Goal: Task Accomplishment & Management: Use online tool/utility

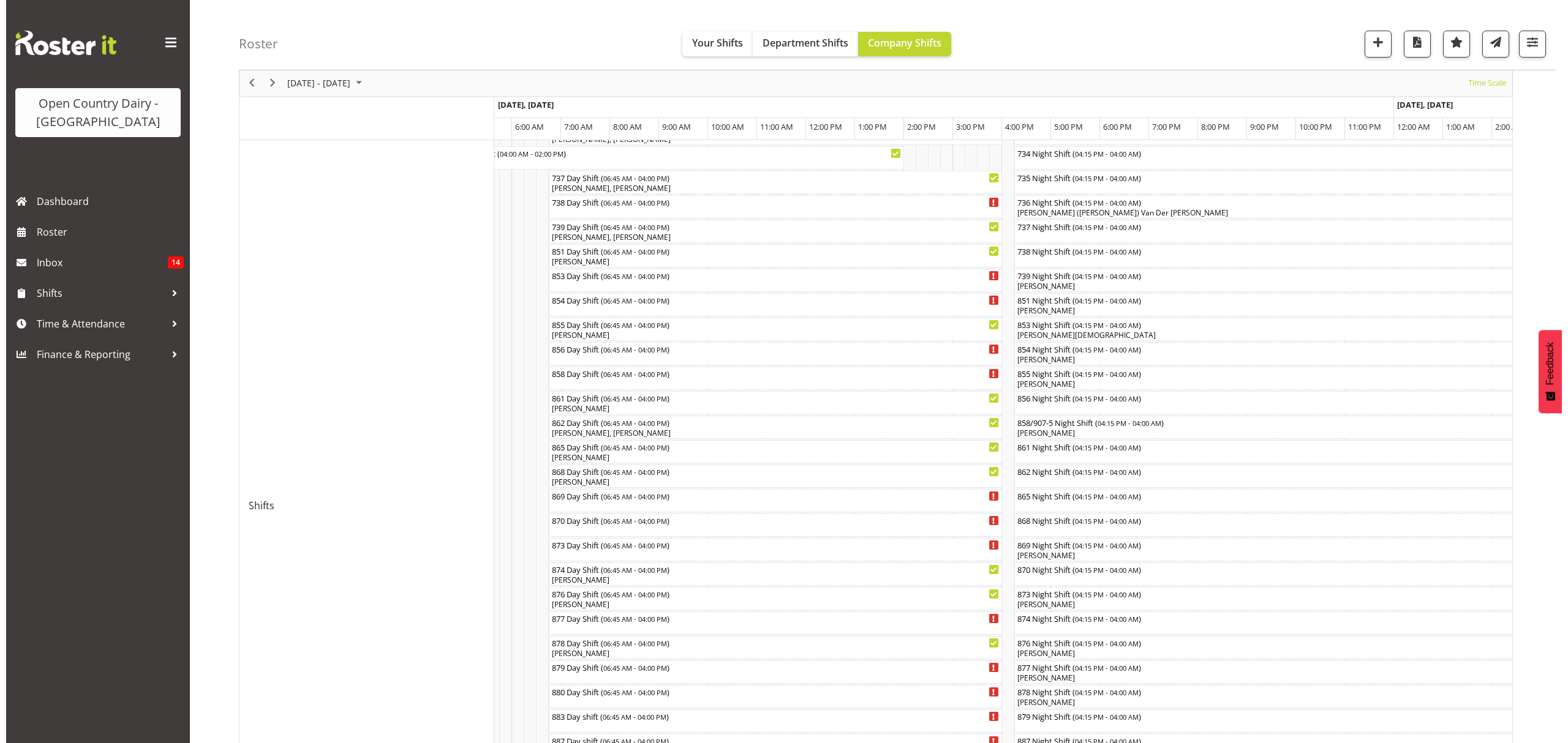
scroll to position [219, 0]
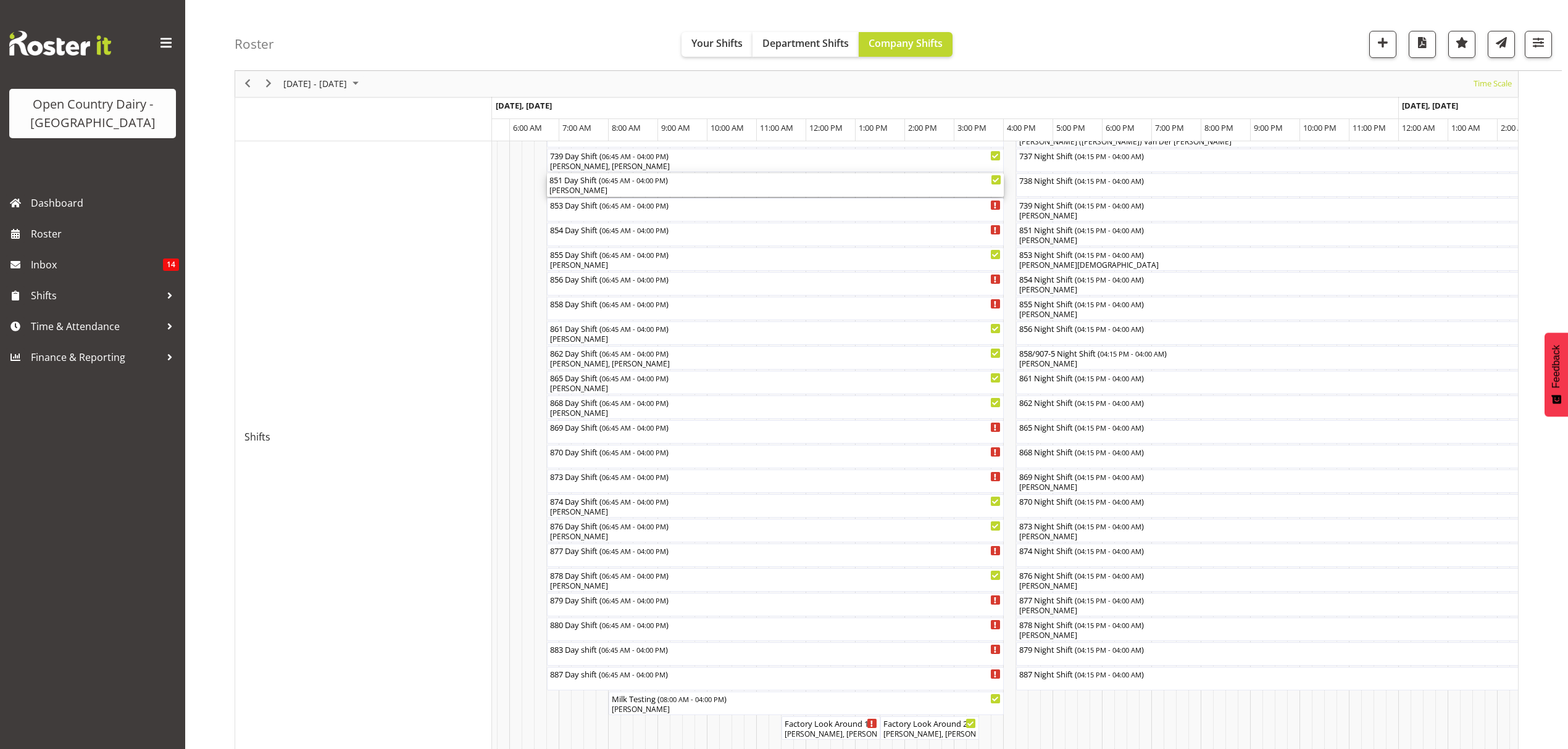
click at [615, 188] on div "[PERSON_NAME]" at bounding box center [776, 190] width 452 height 11
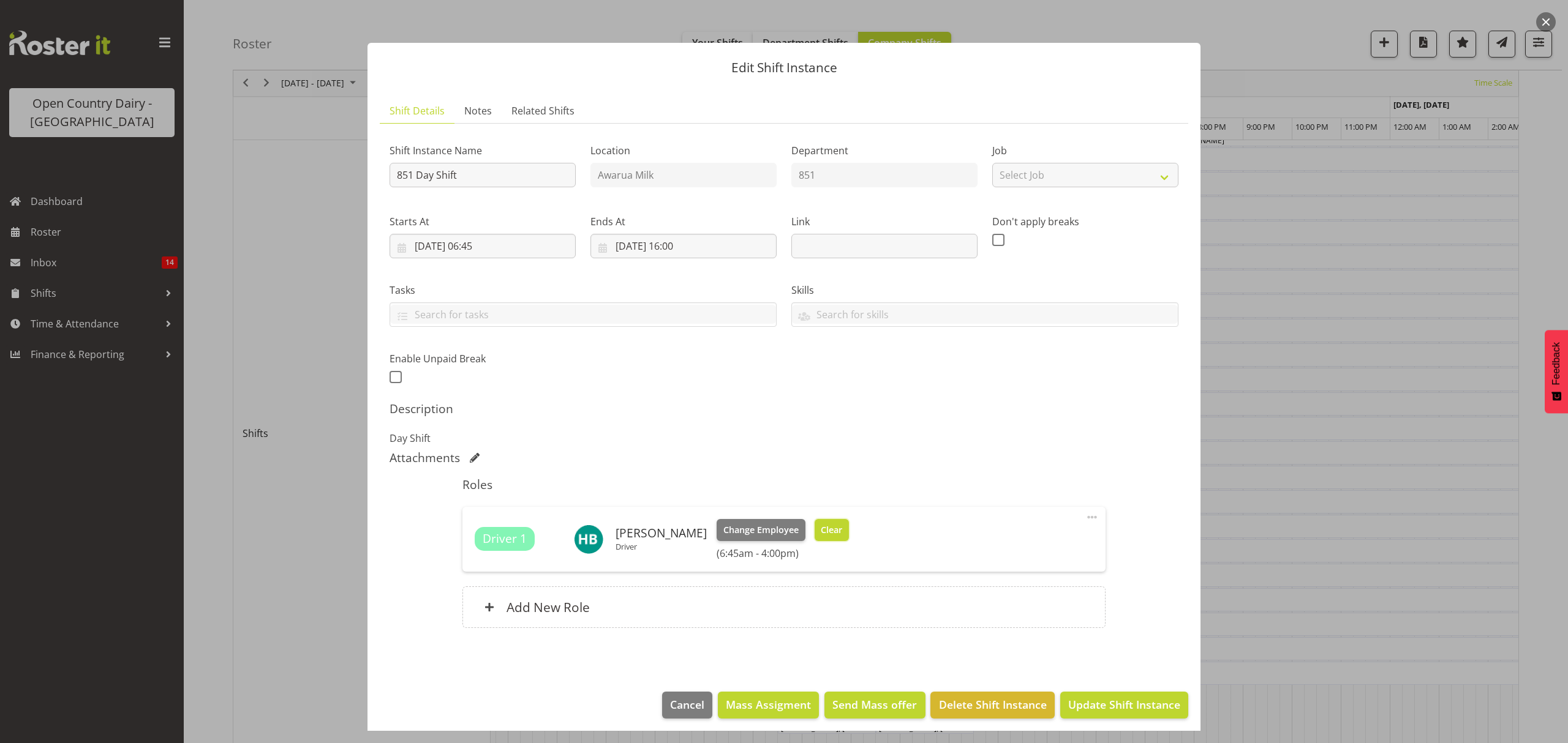
click at [821, 531] on span "Clear" at bounding box center [831, 530] width 21 height 14
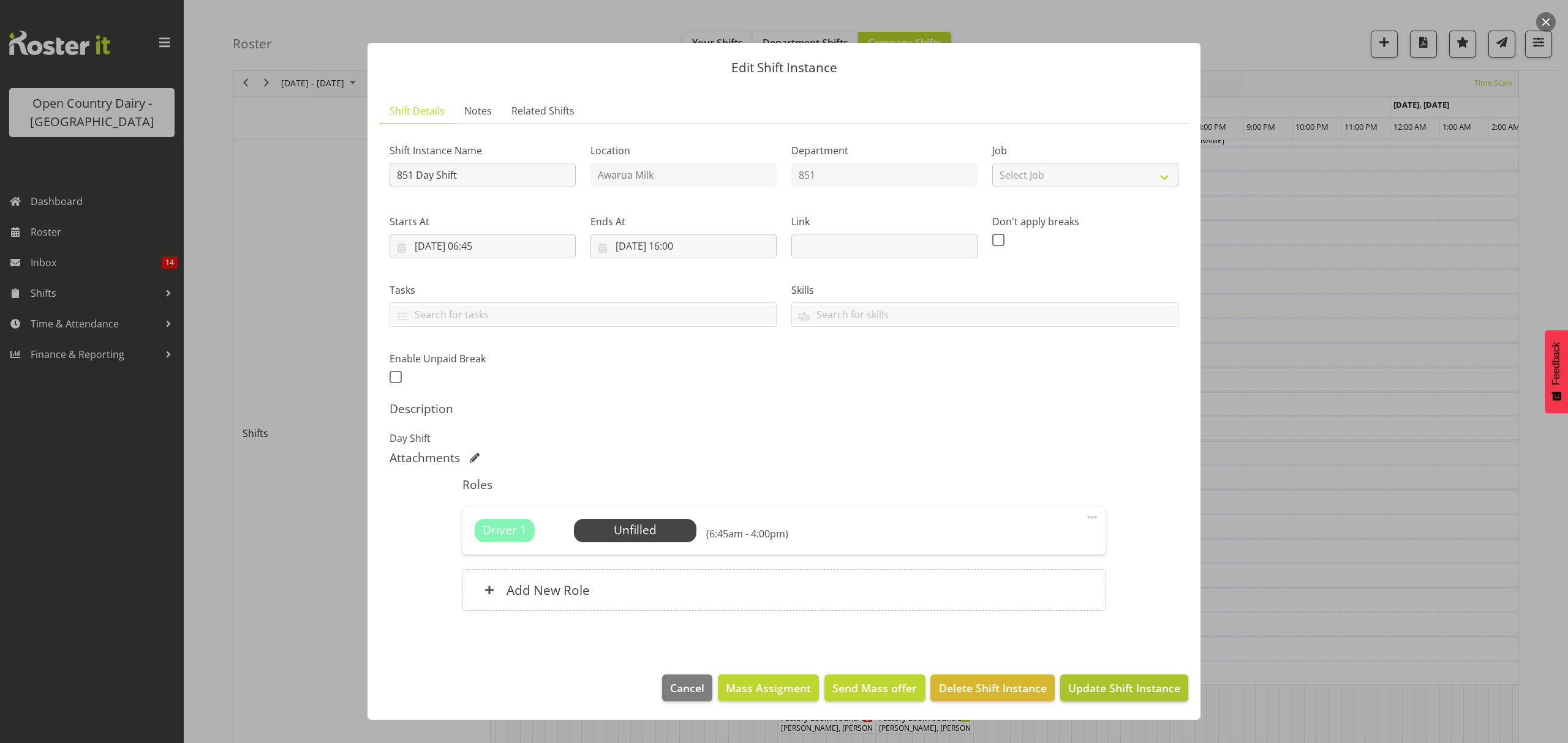
click at [1121, 688] on span "Update Shift Instance" at bounding box center [1124, 688] width 112 height 16
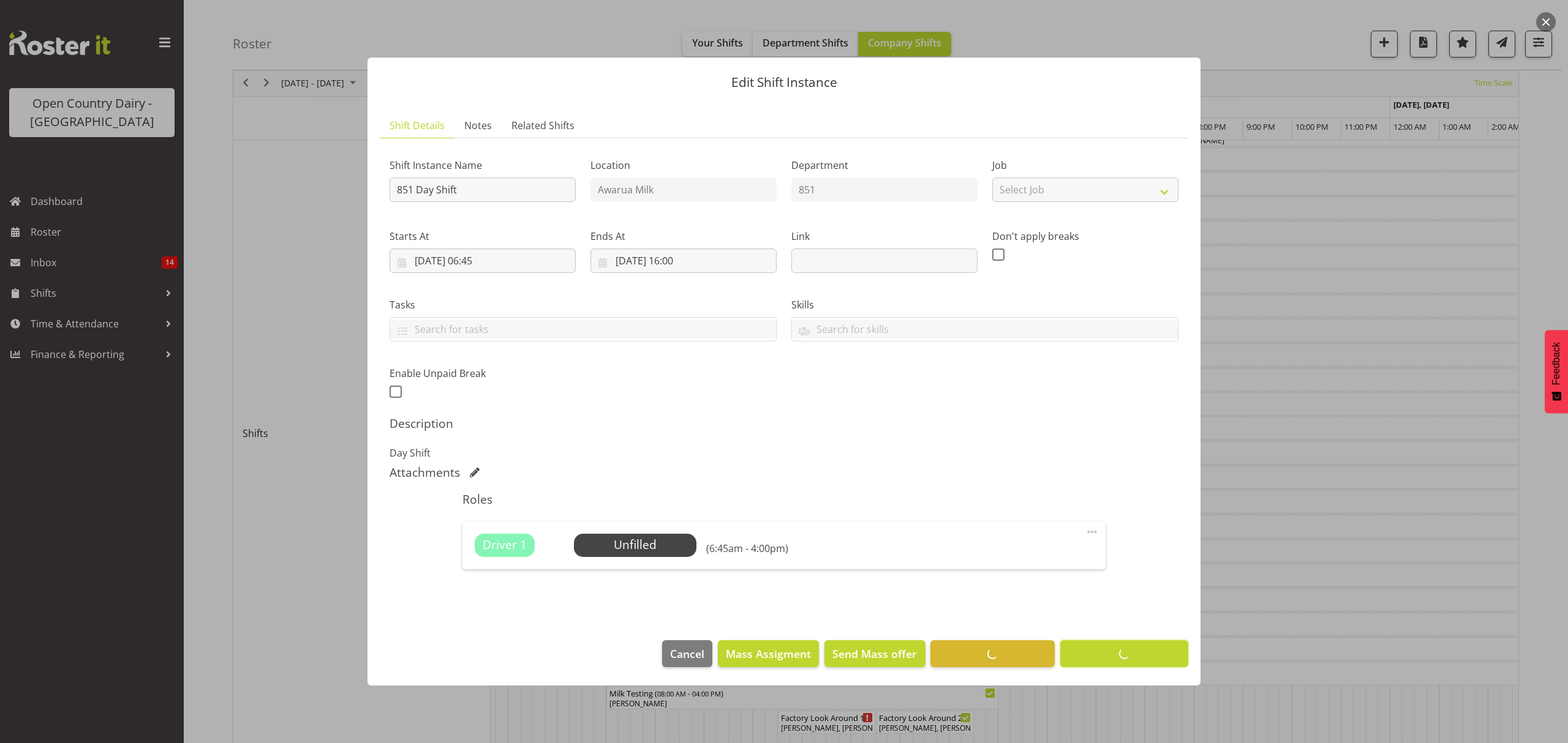
scroll to position [0, 0]
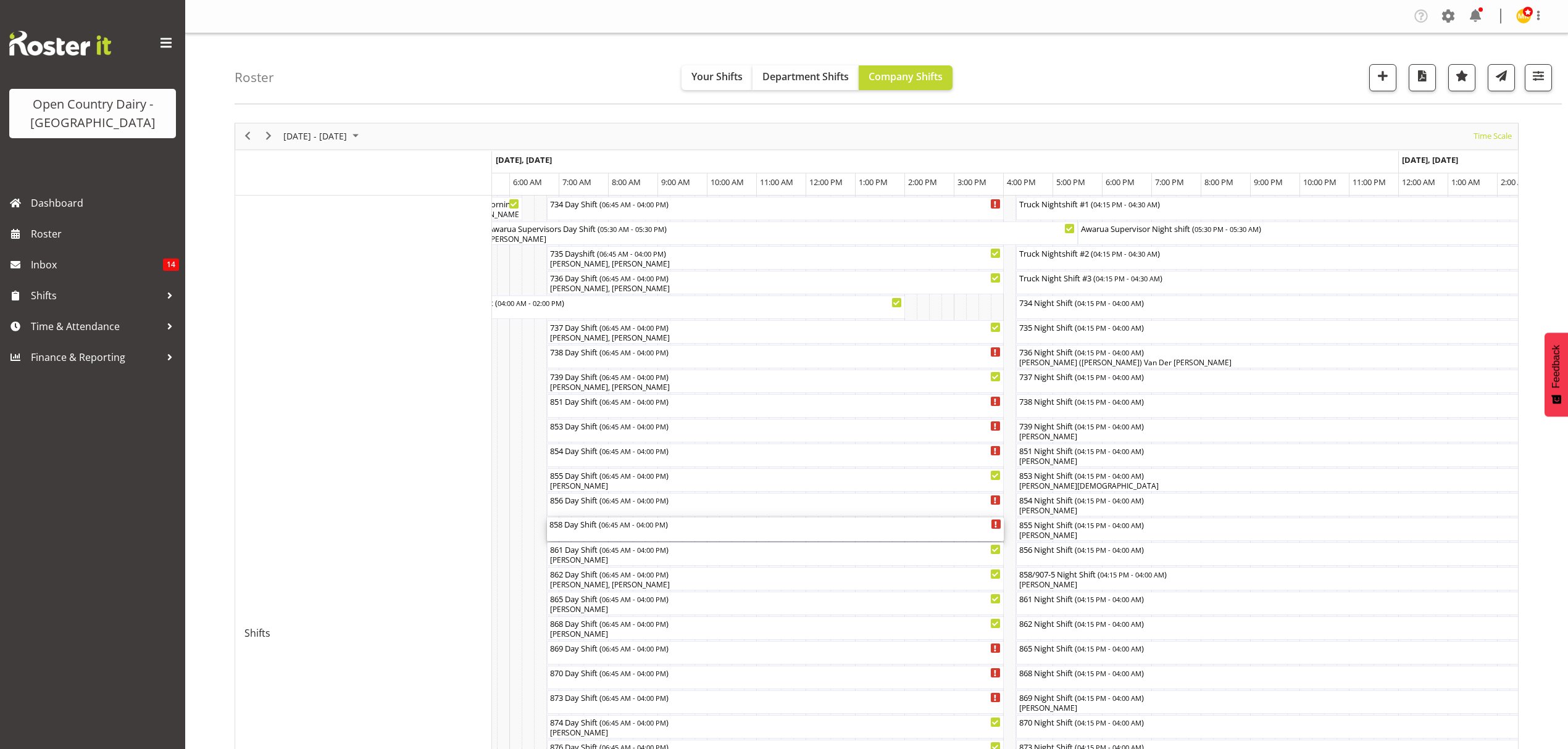
click at [628, 529] on span "06:45 AM - 04:00 PM" at bounding box center [633, 524] width 64 height 10
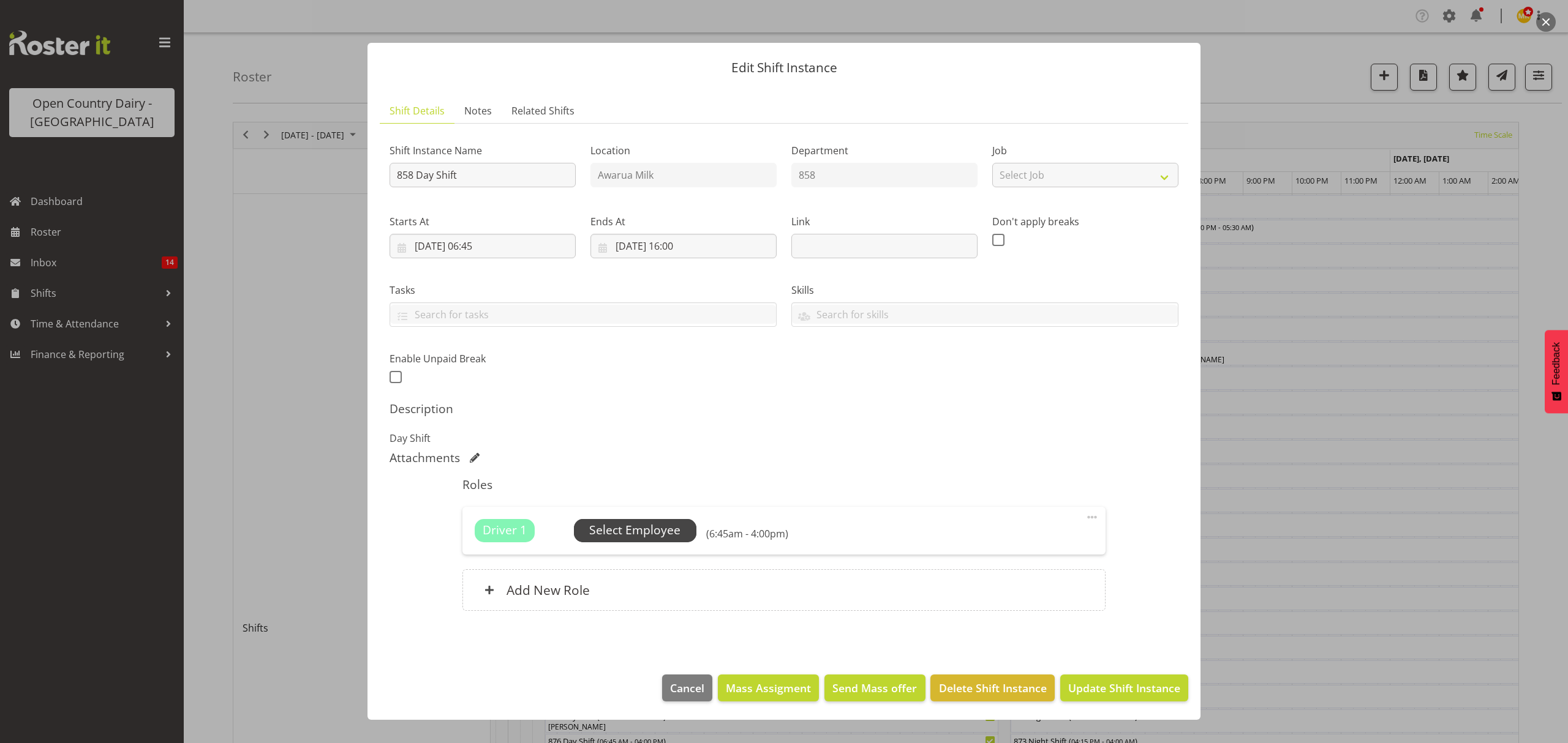
click at [608, 533] on span "Select Employee" at bounding box center [634, 530] width 91 height 18
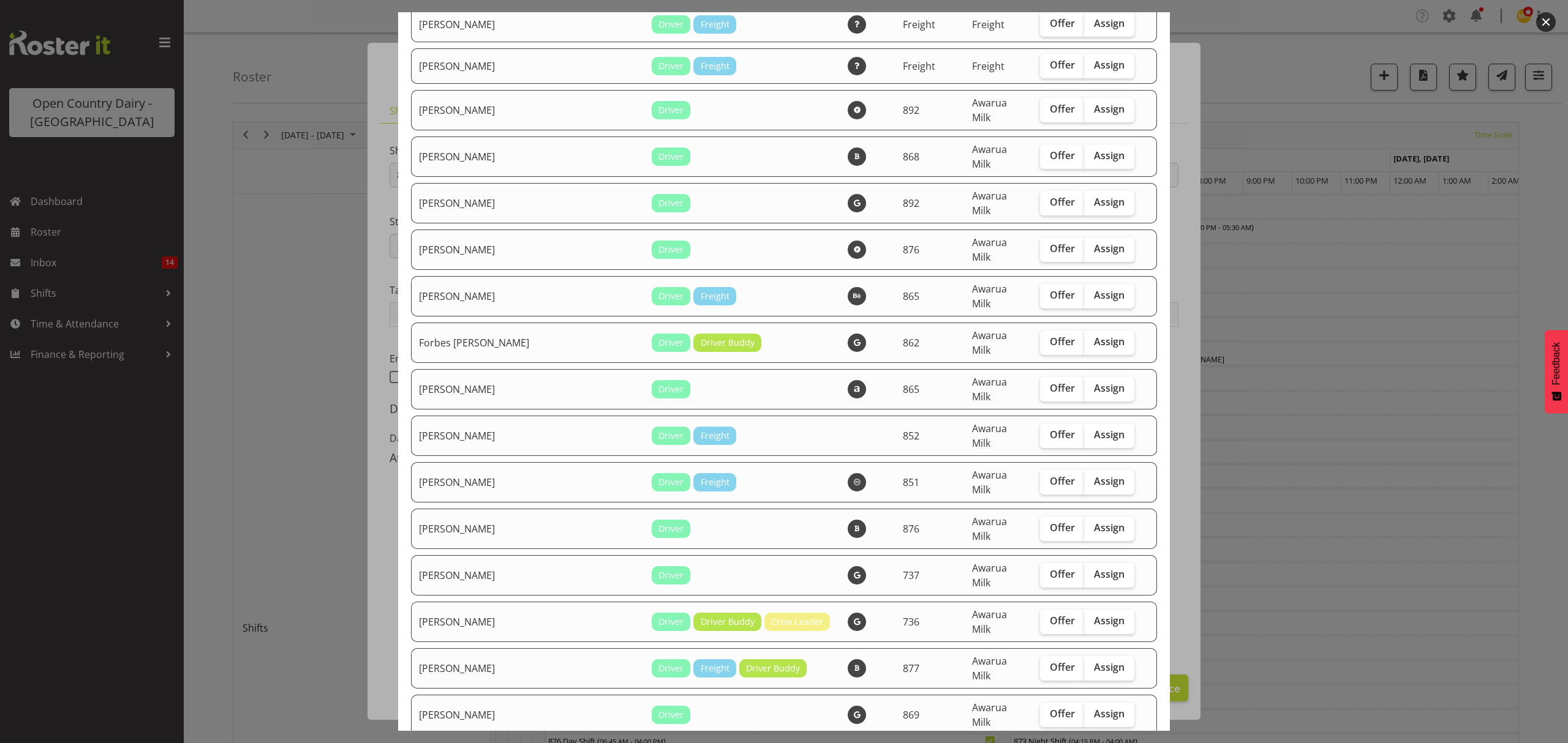
scroll to position [979, 0]
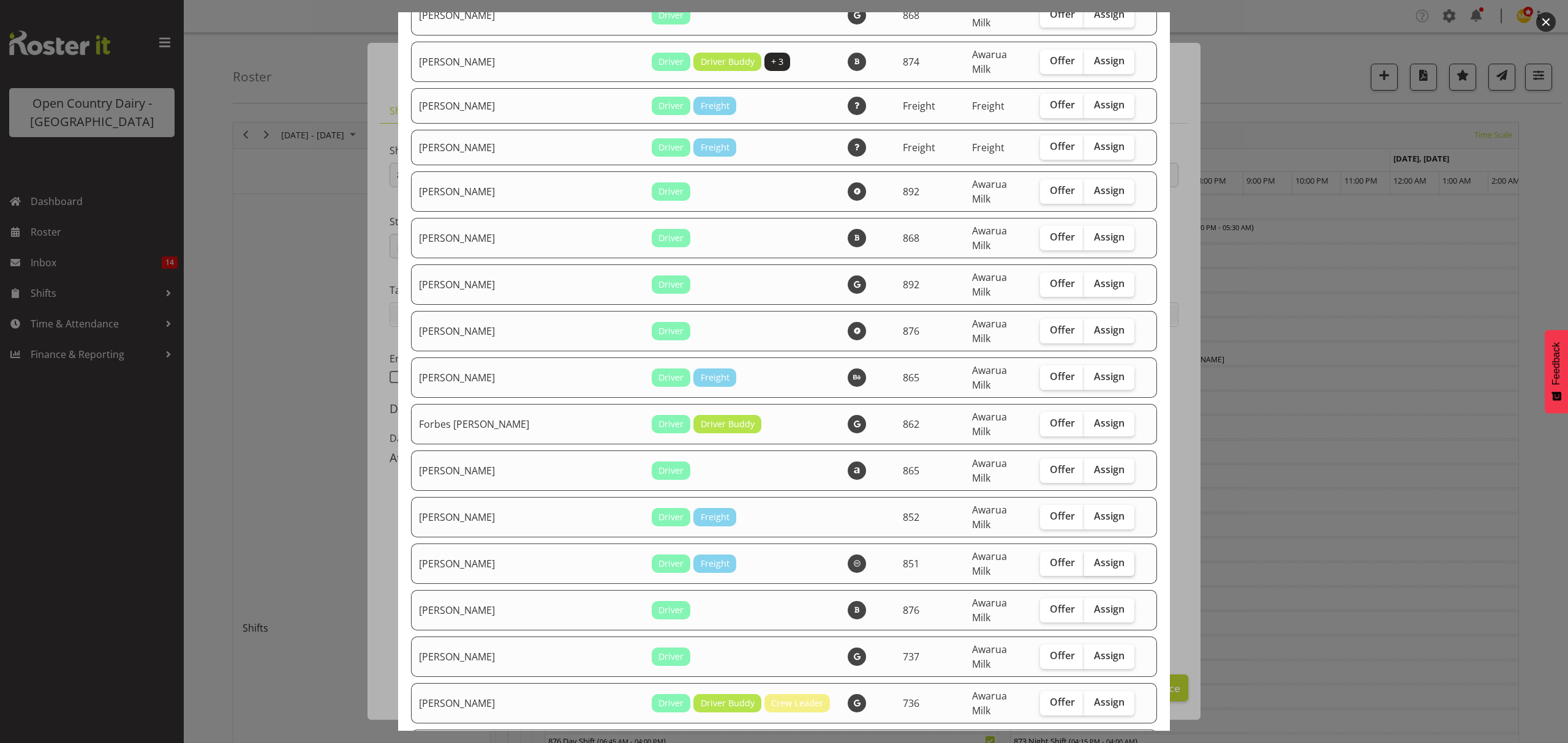
click at [1094, 556] on span "Assign" at bounding box center [1109, 563] width 31 height 12
click at [1085, 559] on input "Assign" at bounding box center [1088, 563] width 8 height 8
checkbox input "true"
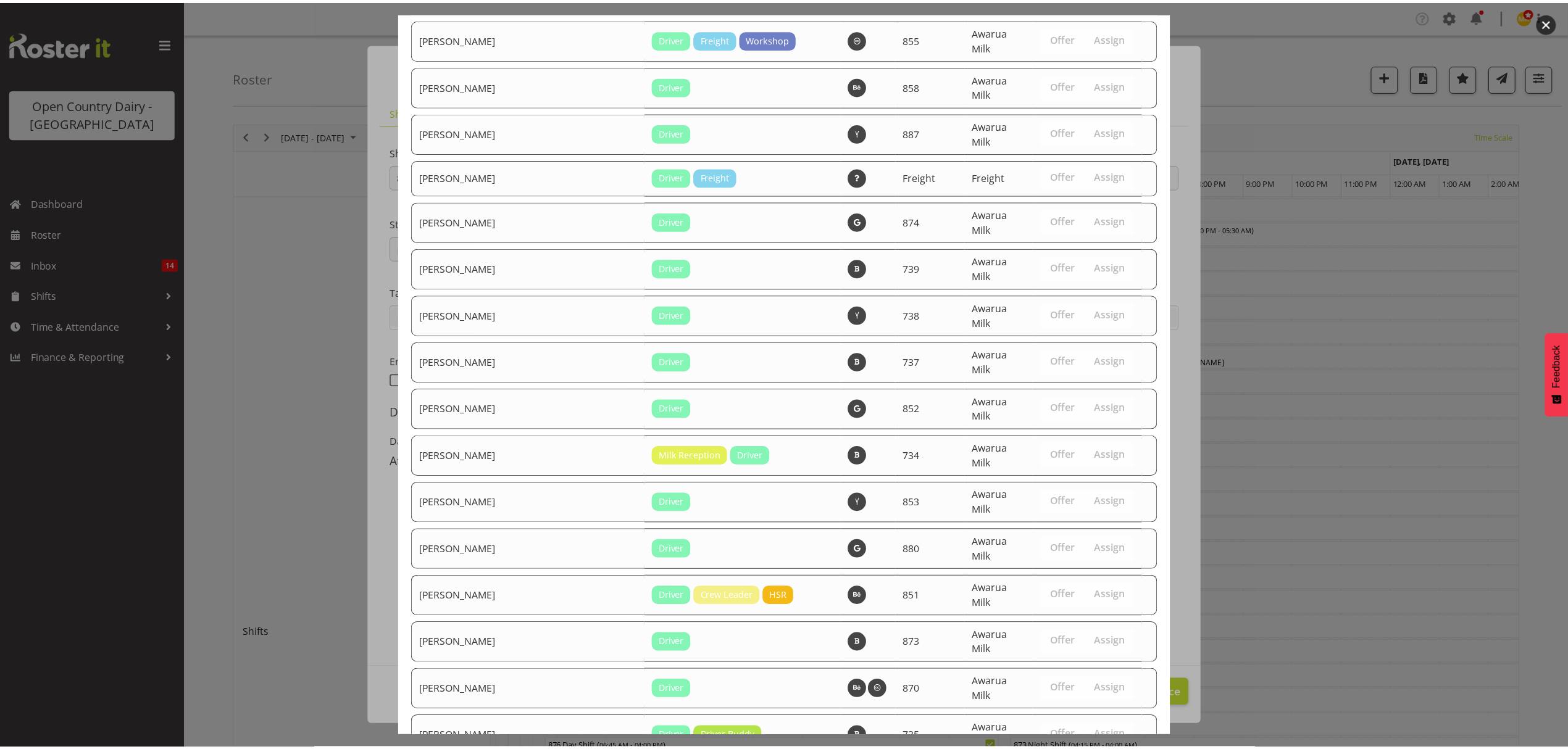
scroll to position [2326, 0]
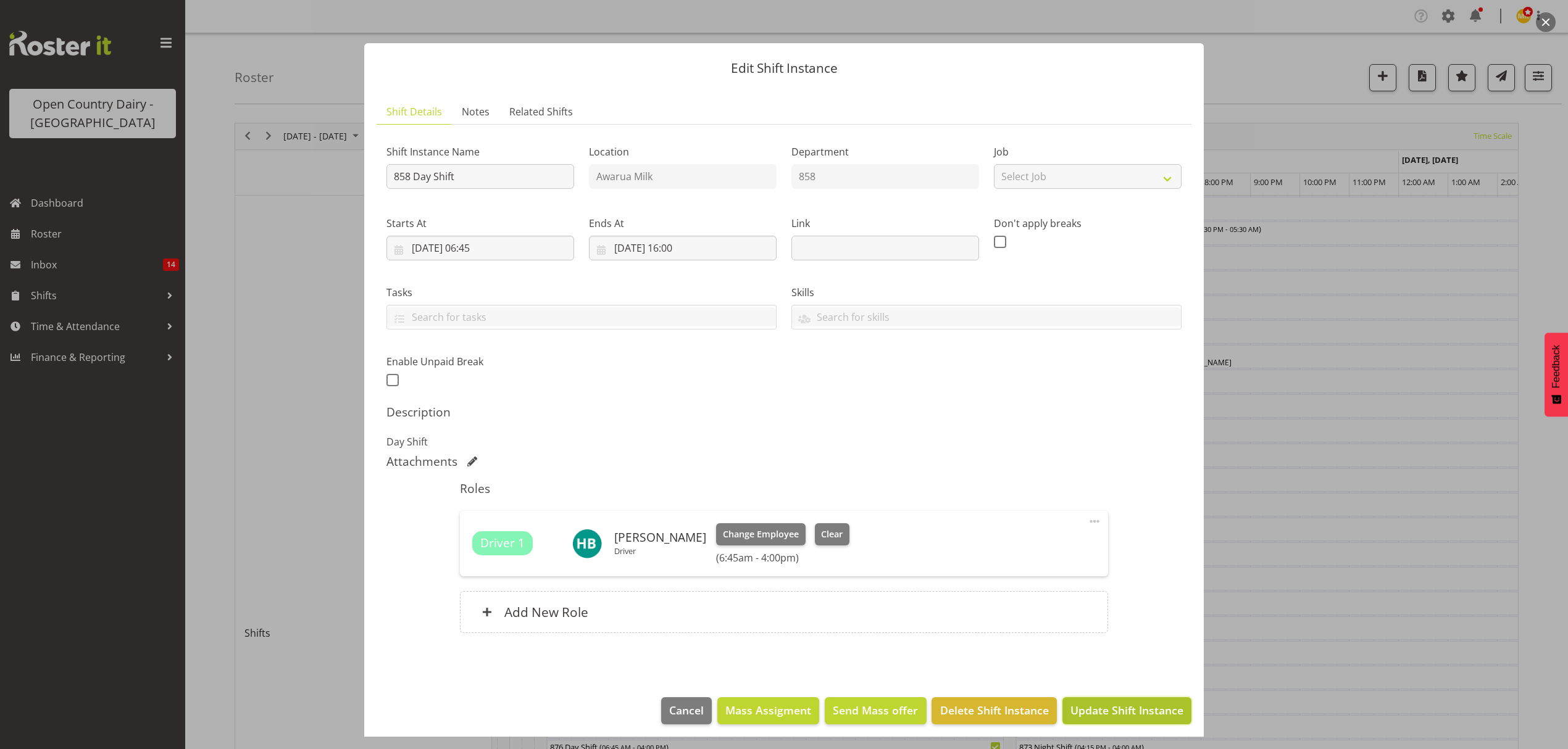
click at [1099, 708] on span "Update Shift Instance" at bounding box center [1127, 710] width 113 height 16
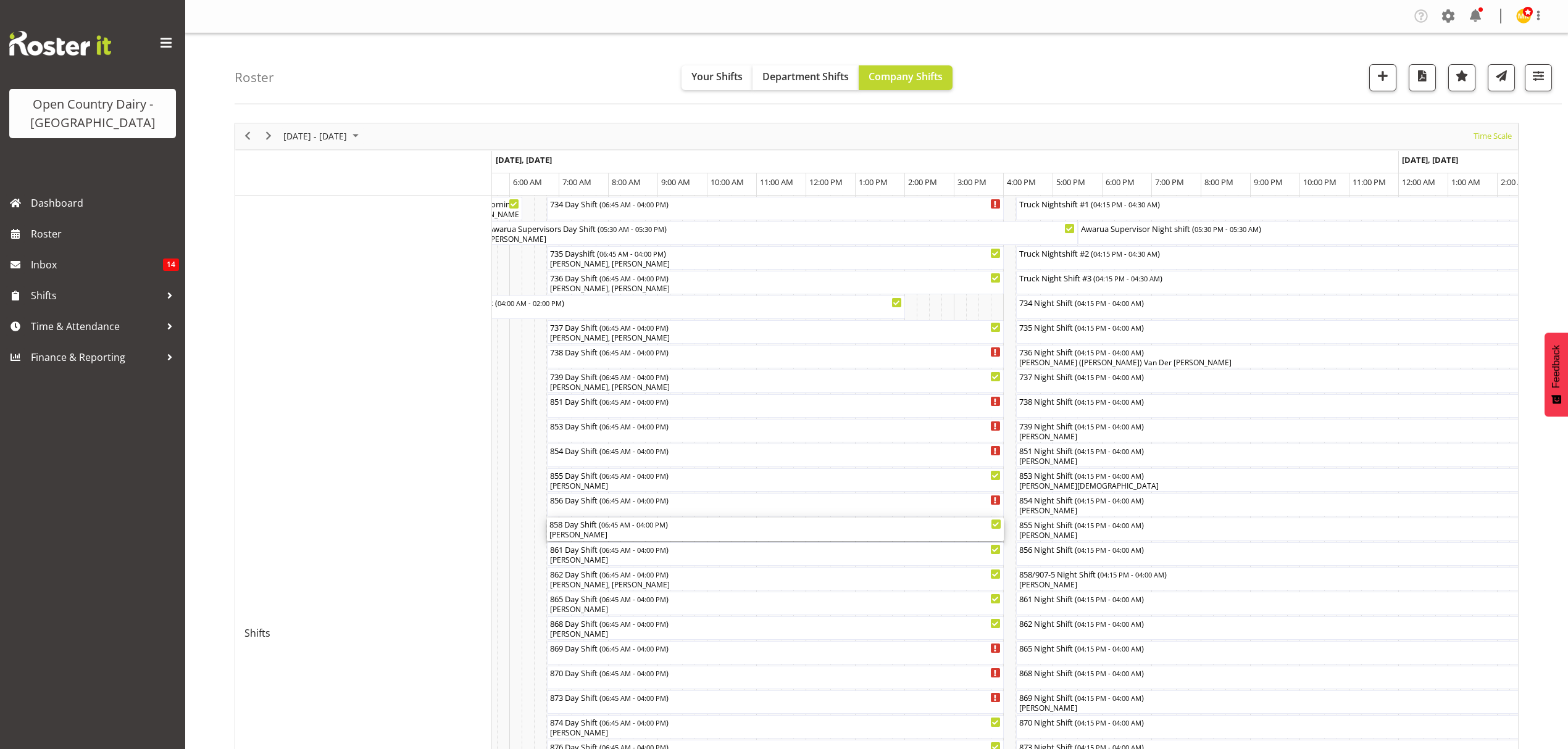
click at [608, 523] on span "06:45 AM - 04:00 PM" at bounding box center [633, 524] width 64 height 10
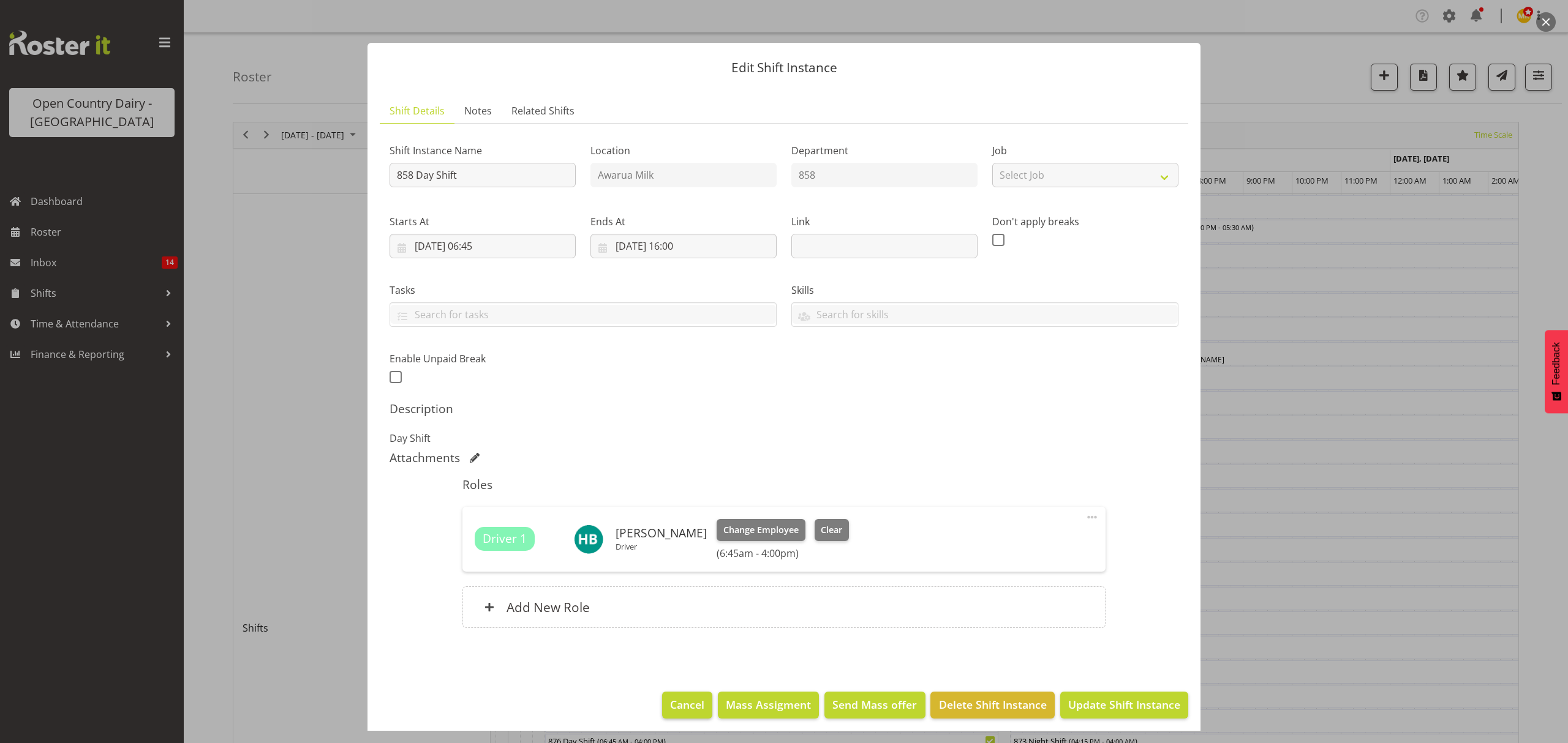
click at [676, 699] on span "Cancel" at bounding box center [687, 704] width 34 height 16
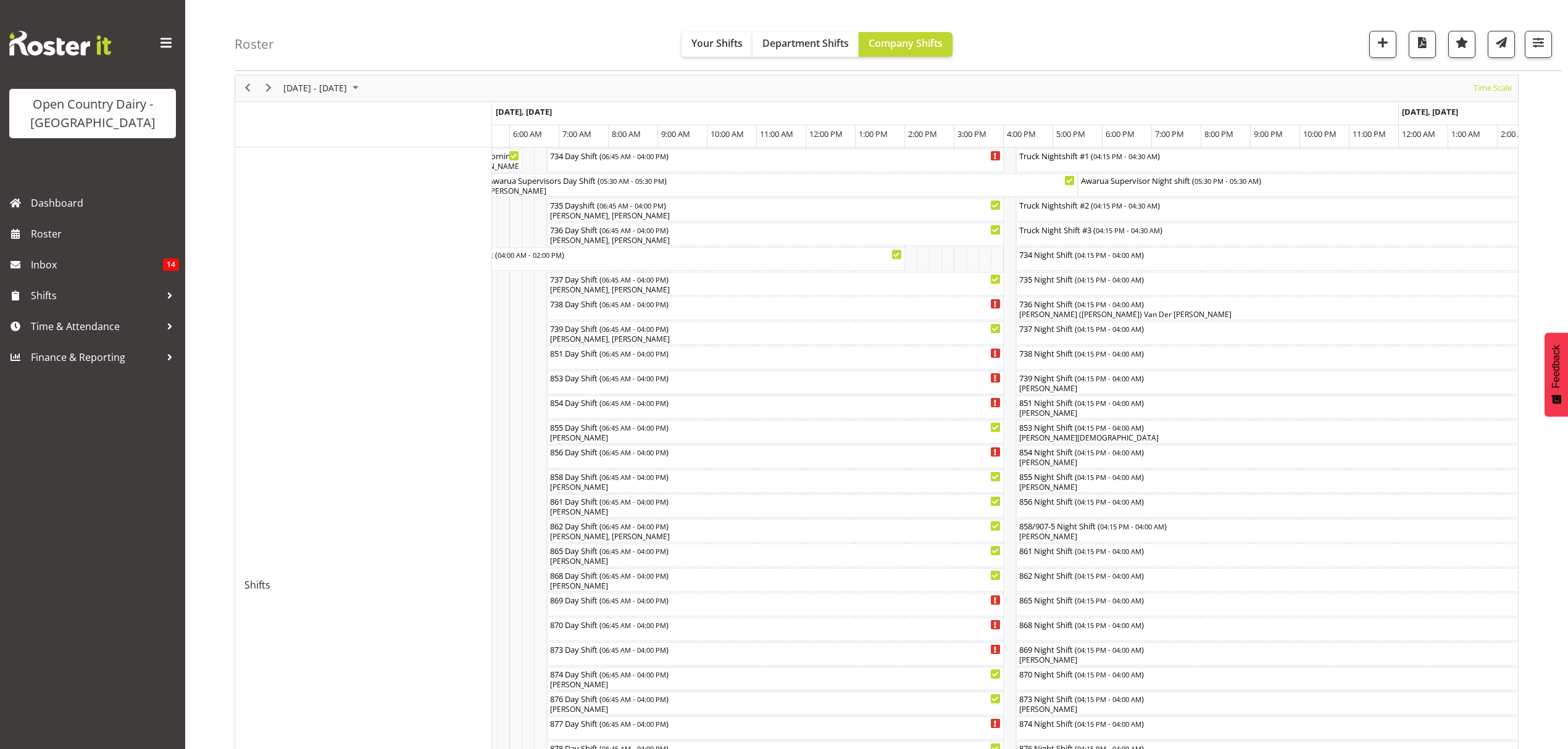
scroll to position [82, 0]
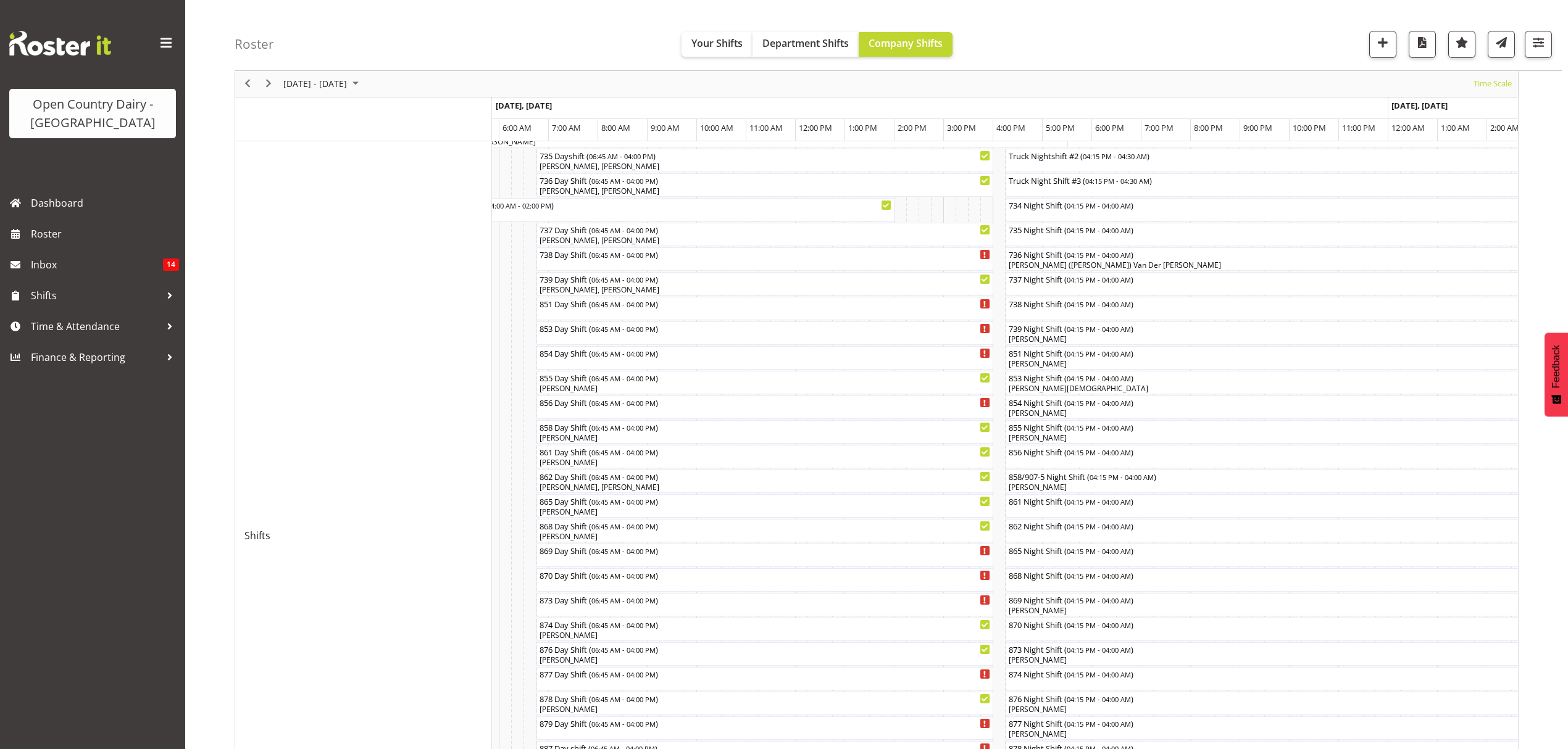
scroll to position [172, 0]
